Goal: Task Accomplishment & Management: Complete application form

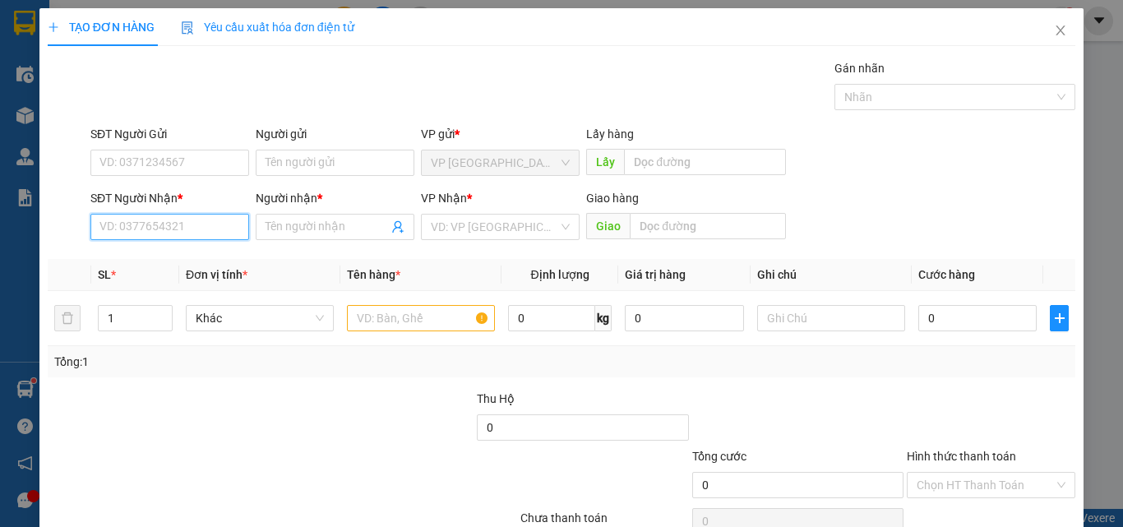
click at [159, 225] on input "SĐT Người Nhận *" at bounding box center [169, 227] width 159 height 26
type input "9"
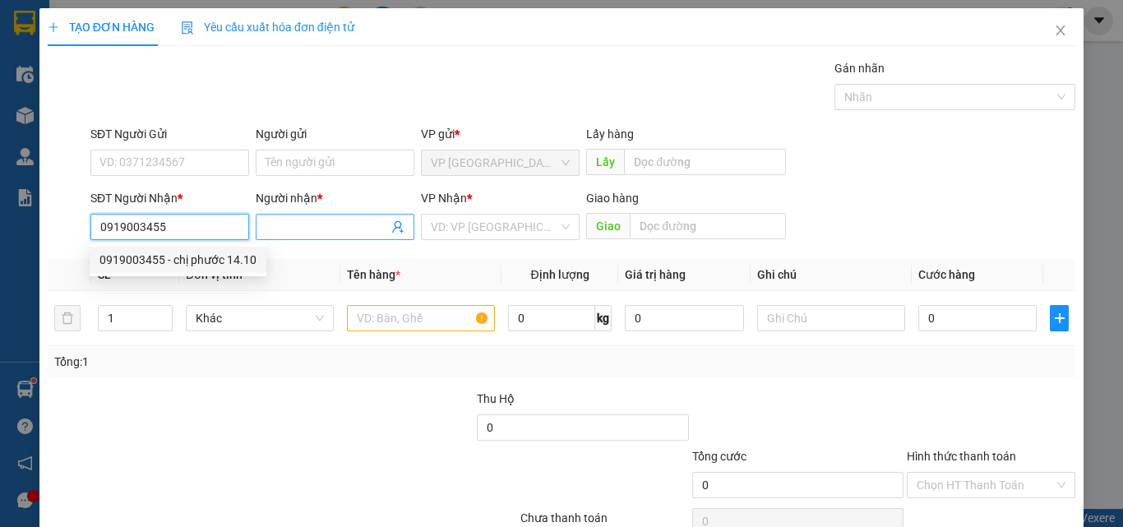
type input "0919003455"
click at [292, 220] on input "Người nhận *" at bounding box center [327, 227] width 123 height 18
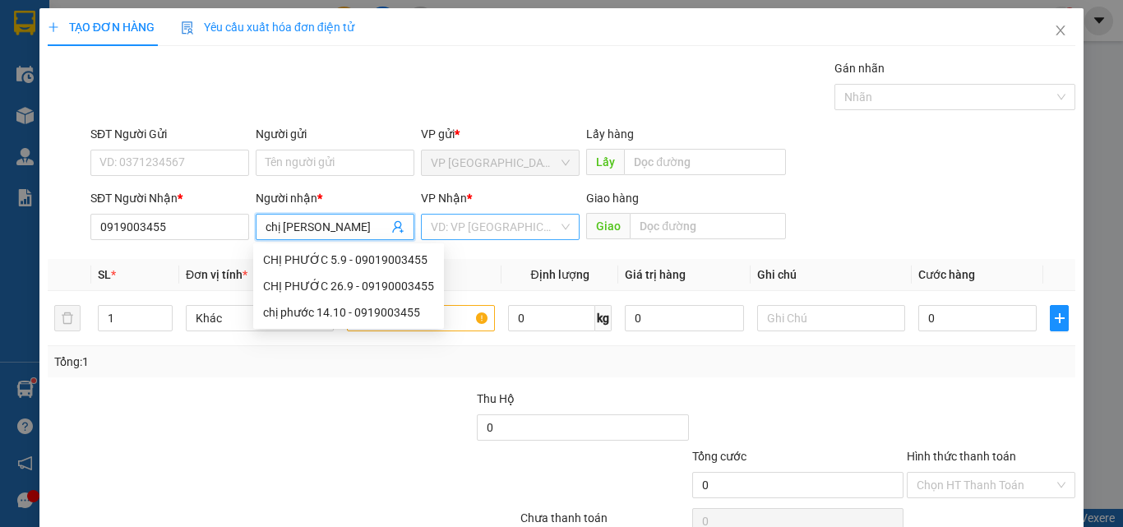
type input "chị [PERSON_NAME]"
drag, startPoint x: 523, startPoint y: 231, endPoint x: 516, endPoint y: 240, distance: 11.7
click at [521, 232] on input "search" at bounding box center [494, 227] width 127 height 25
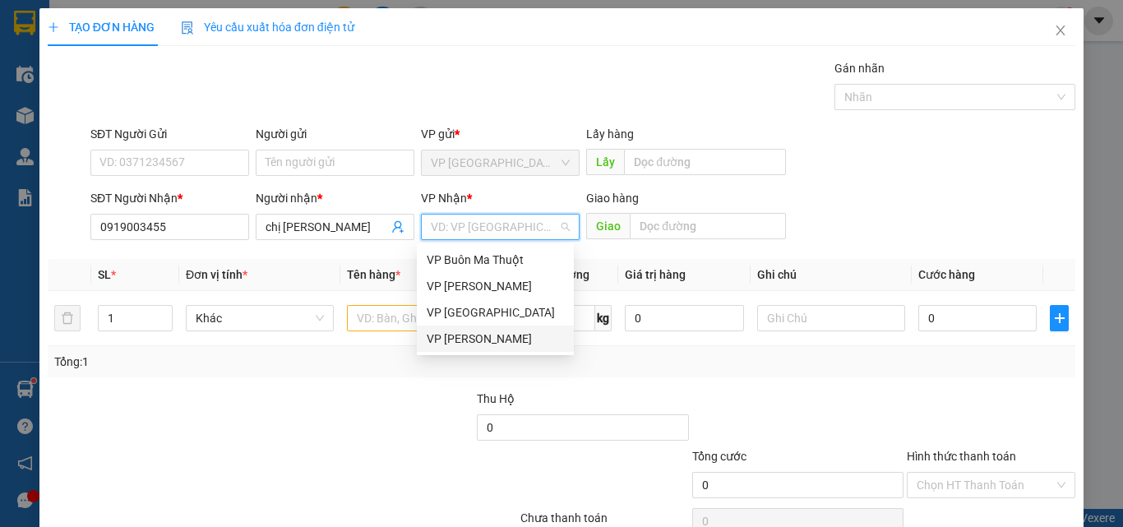
click at [474, 338] on div "VP [PERSON_NAME]" at bounding box center [495, 339] width 137 height 18
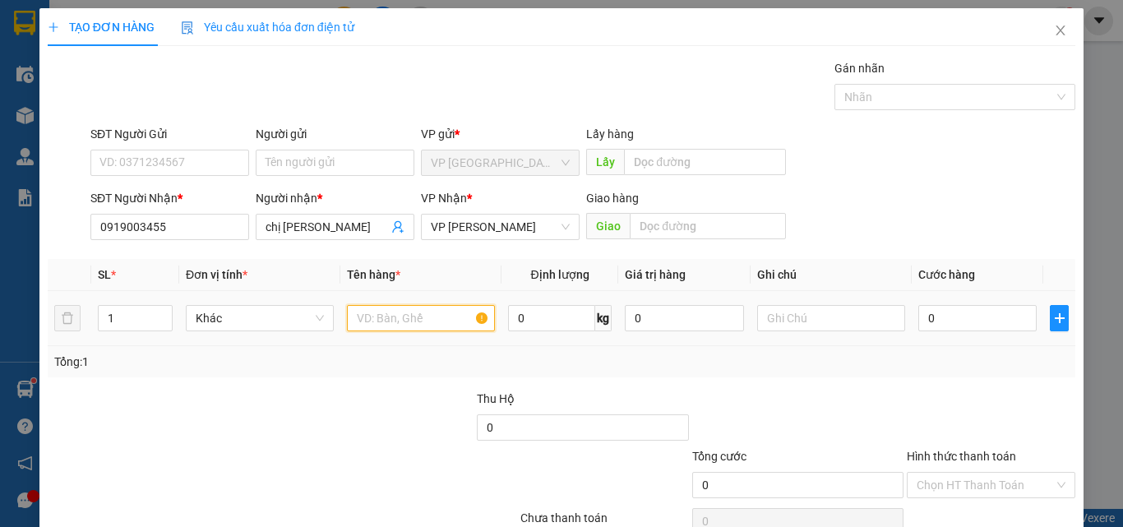
click at [371, 312] on input "text" at bounding box center [421, 318] width 148 height 26
type input "1 hồ sơ"
click at [977, 317] on input "0" at bounding box center [978, 318] width 118 height 26
type input "3"
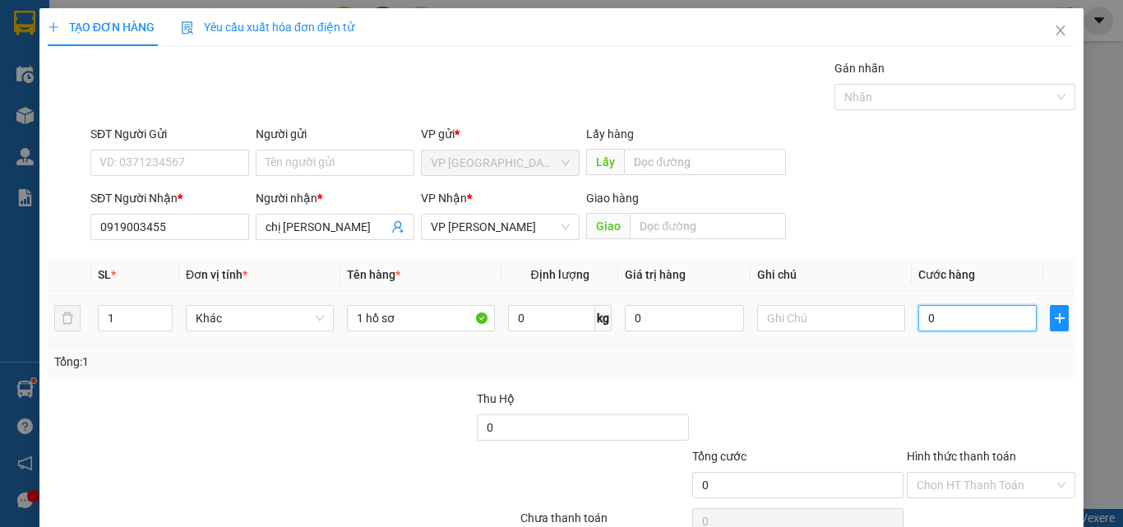
type input "3"
type input "30"
type input "300"
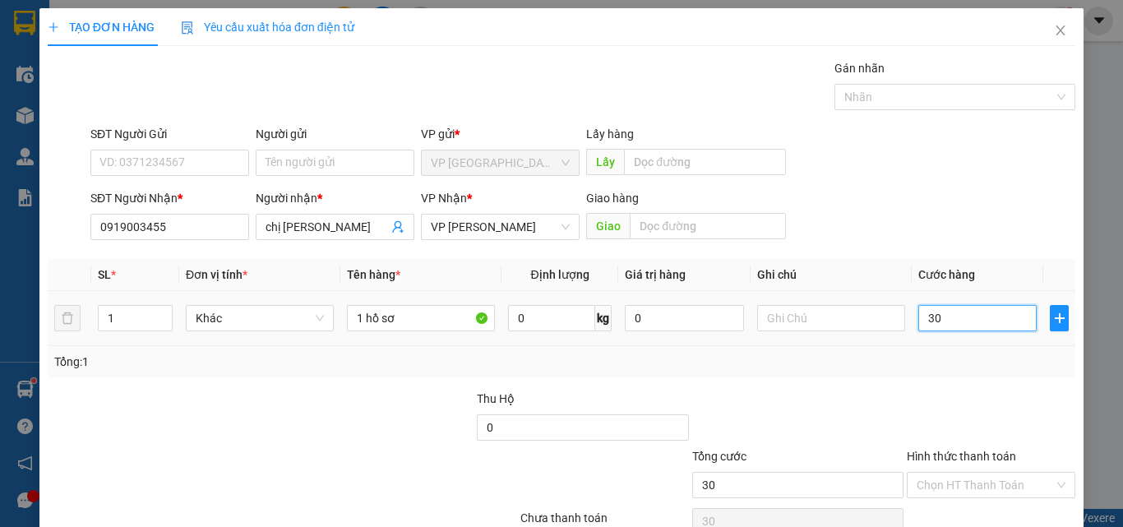
type input "300"
type input "3.000"
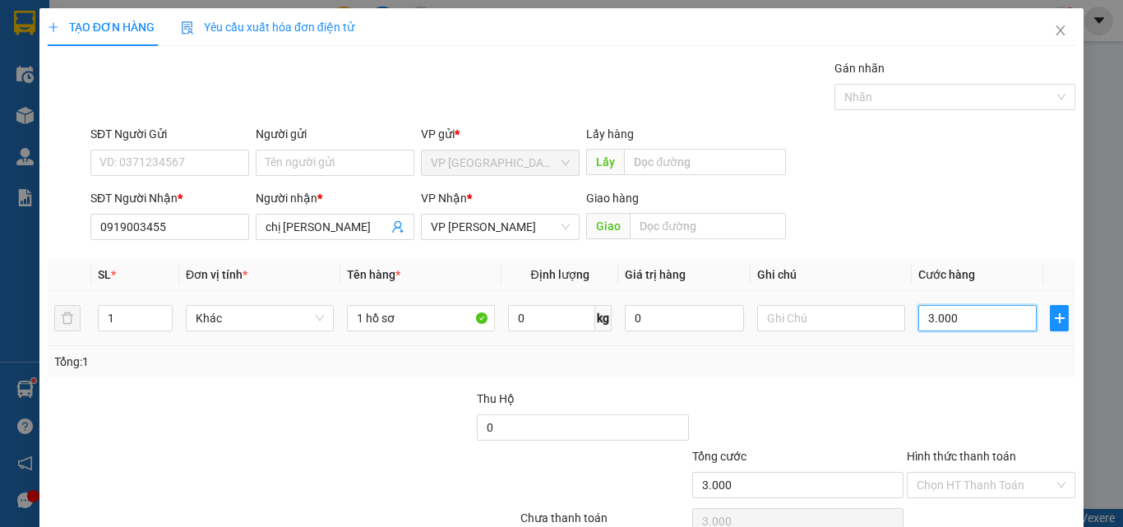
type input "30.000"
click at [780, 315] on input "text" at bounding box center [831, 318] width 148 height 26
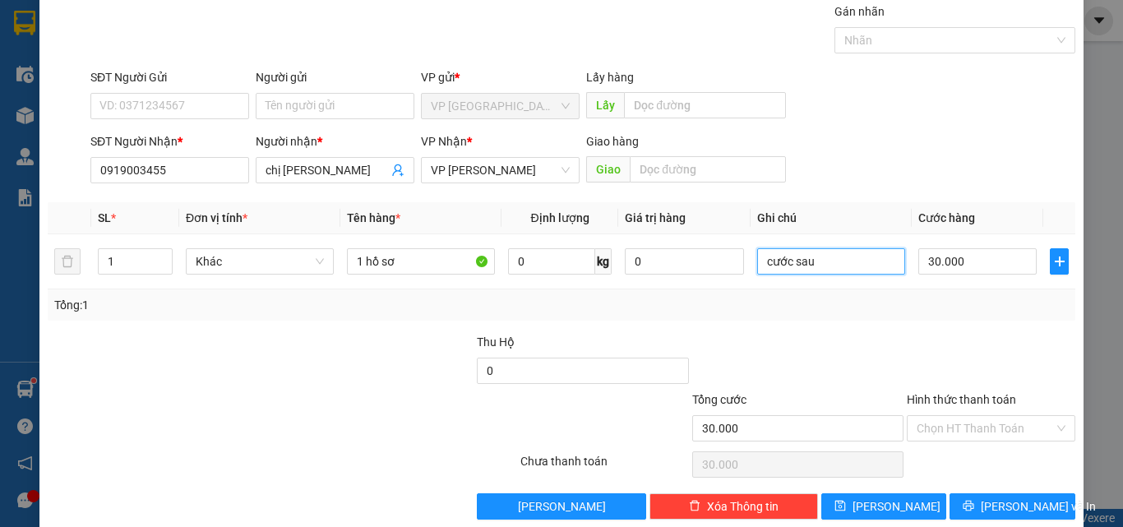
scroll to position [81, 0]
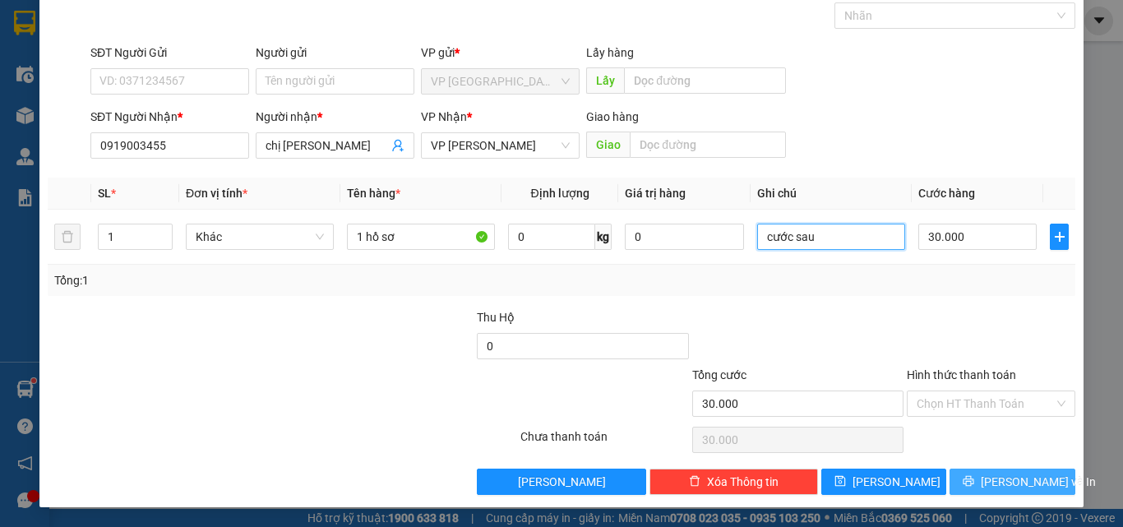
type input "cước sau"
click at [998, 487] on span "[PERSON_NAME] và In" at bounding box center [1038, 482] width 115 height 18
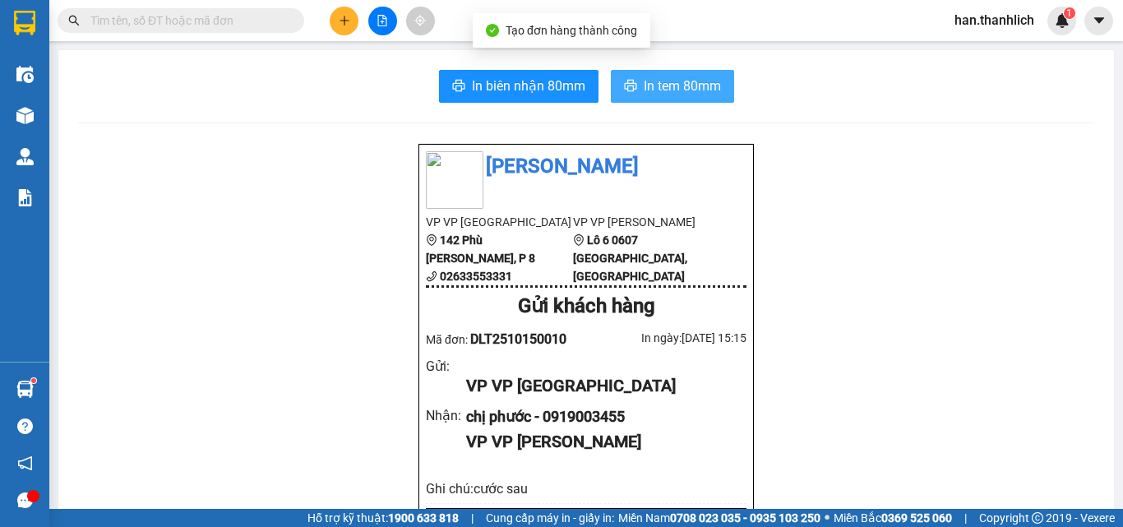
click at [671, 88] on span "In tem 80mm" at bounding box center [682, 86] width 77 height 21
